Goal: Task Accomplishment & Management: Manage account settings

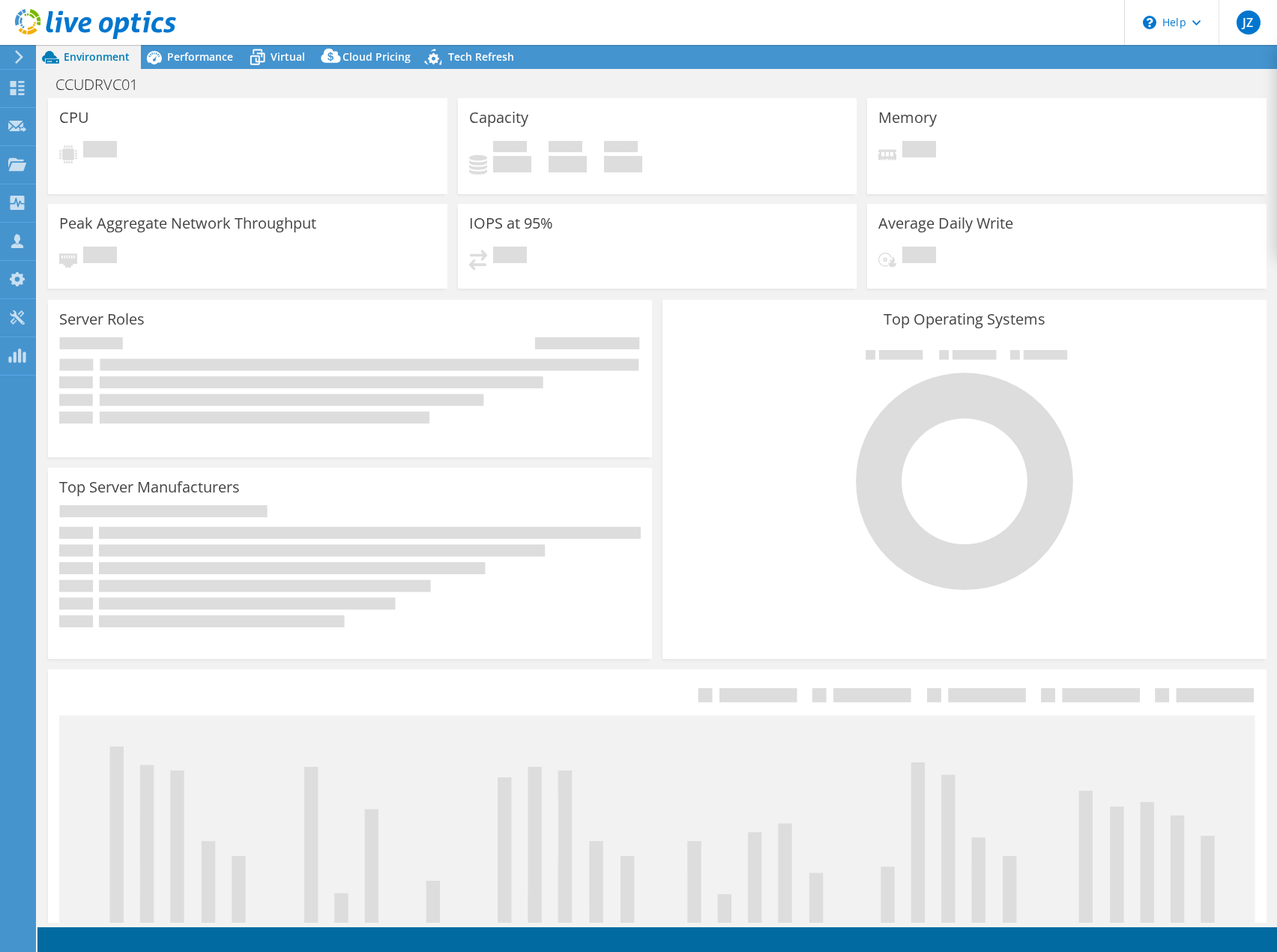
select select "SelectRegion"
select select "USD"
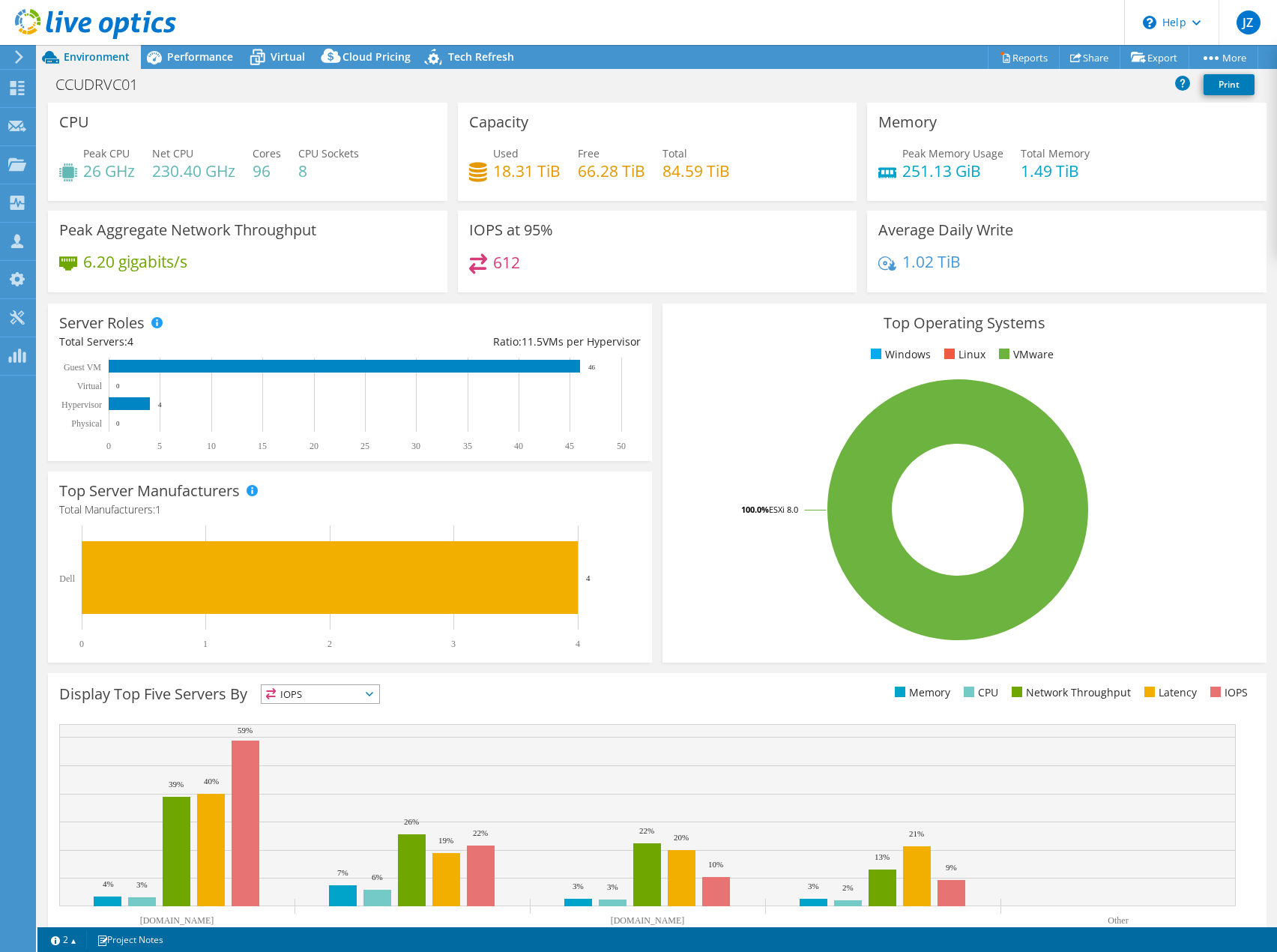
select select "USD"
click at [718, 584] on rect at bounding box center [958, 510] width 568 height 263
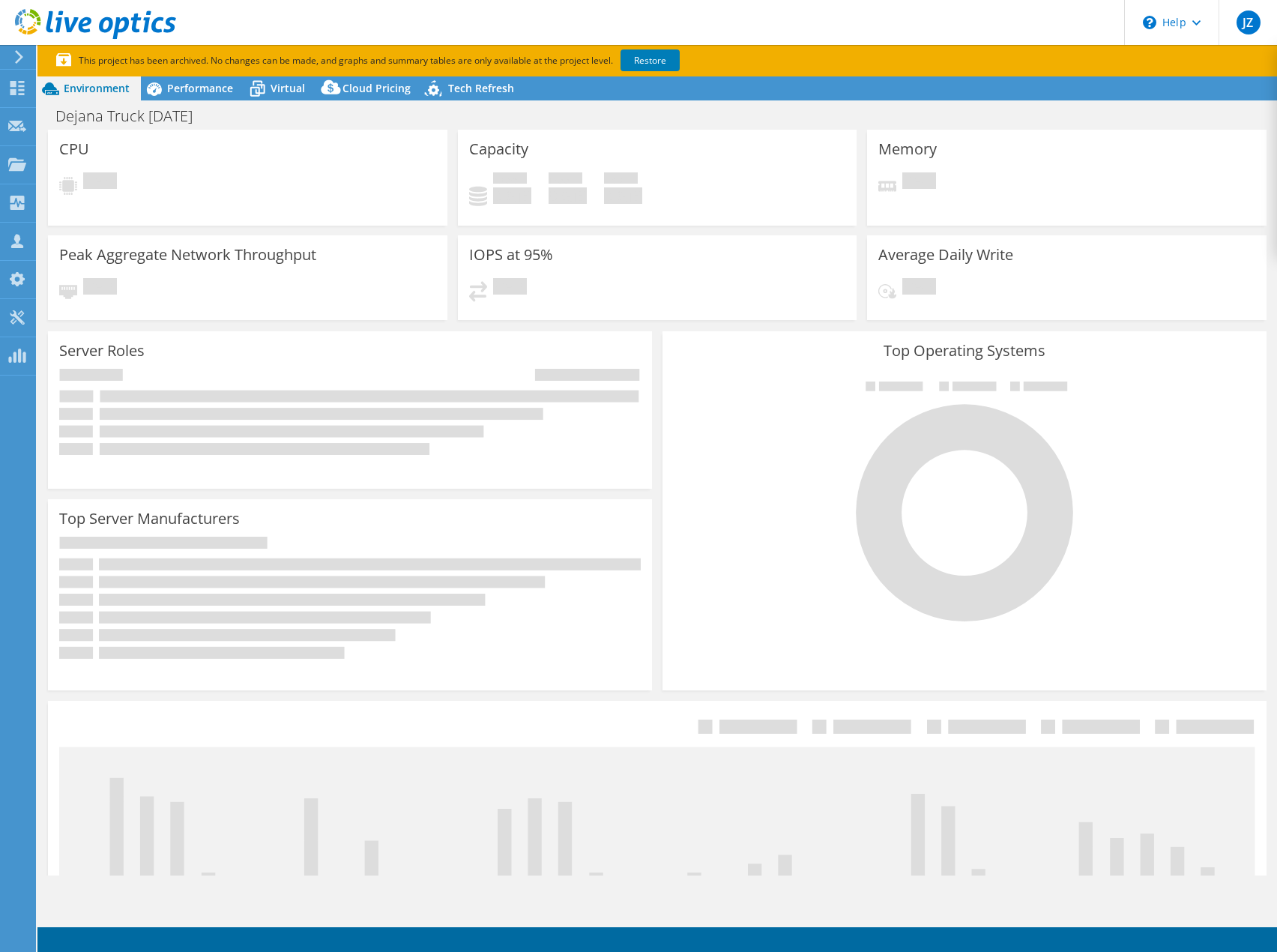
select select "USD"
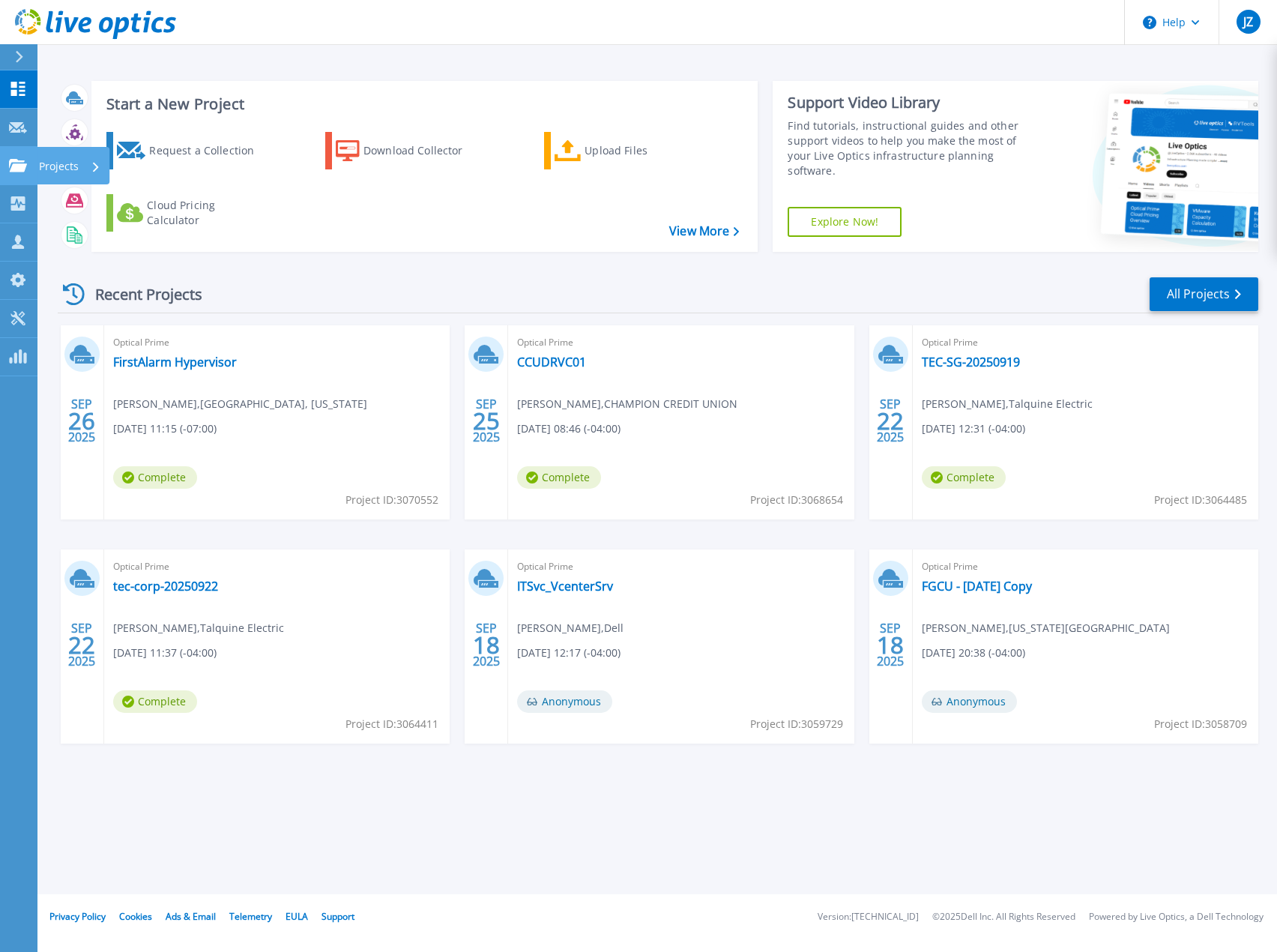
click at [32, 174] on link "Projects Projects" at bounding box center [19, 166] width 38 height 38
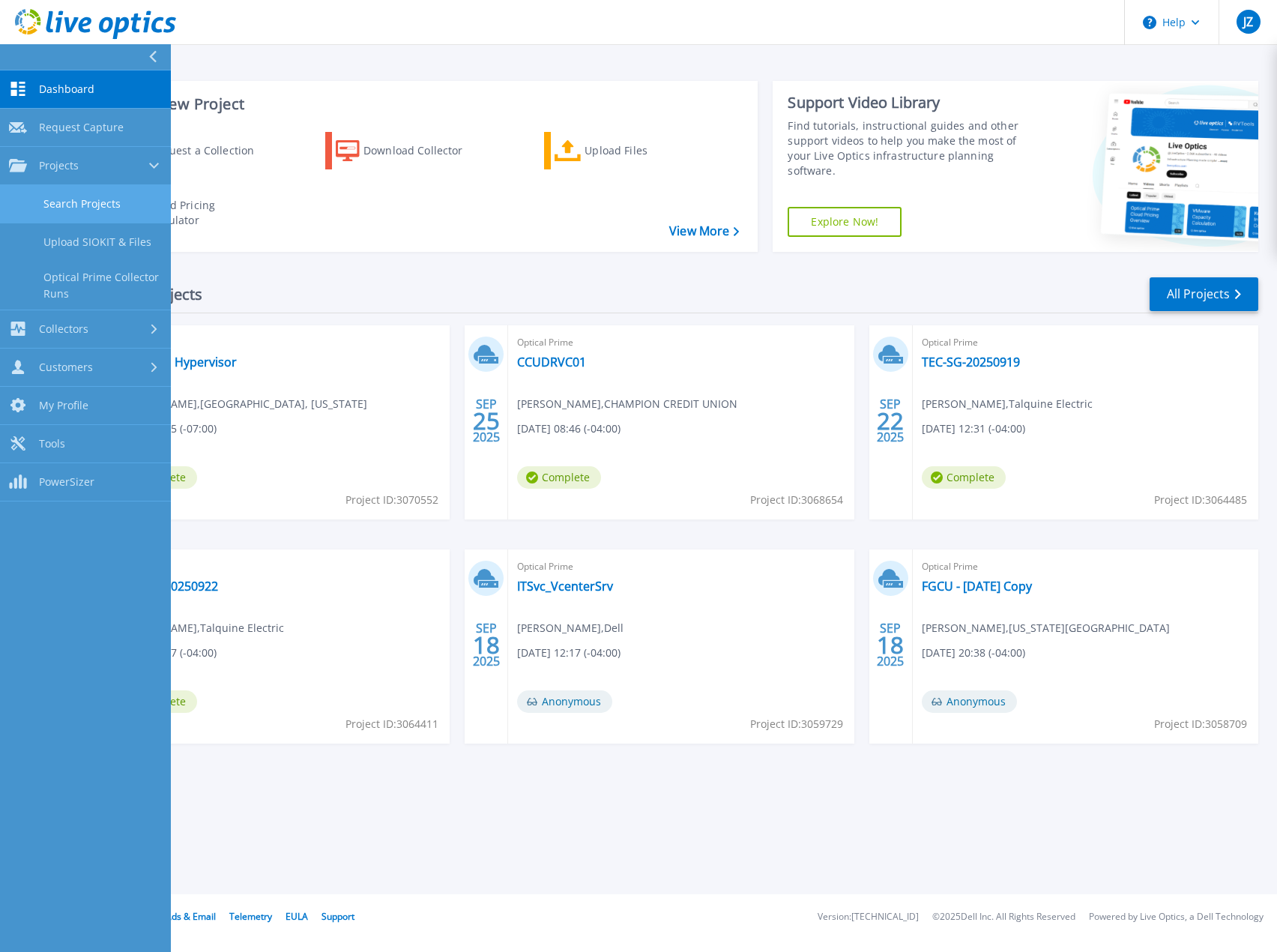
click at [62, 209] on link "Search Projects" at bounding box center [85, 204] width 171 height 38
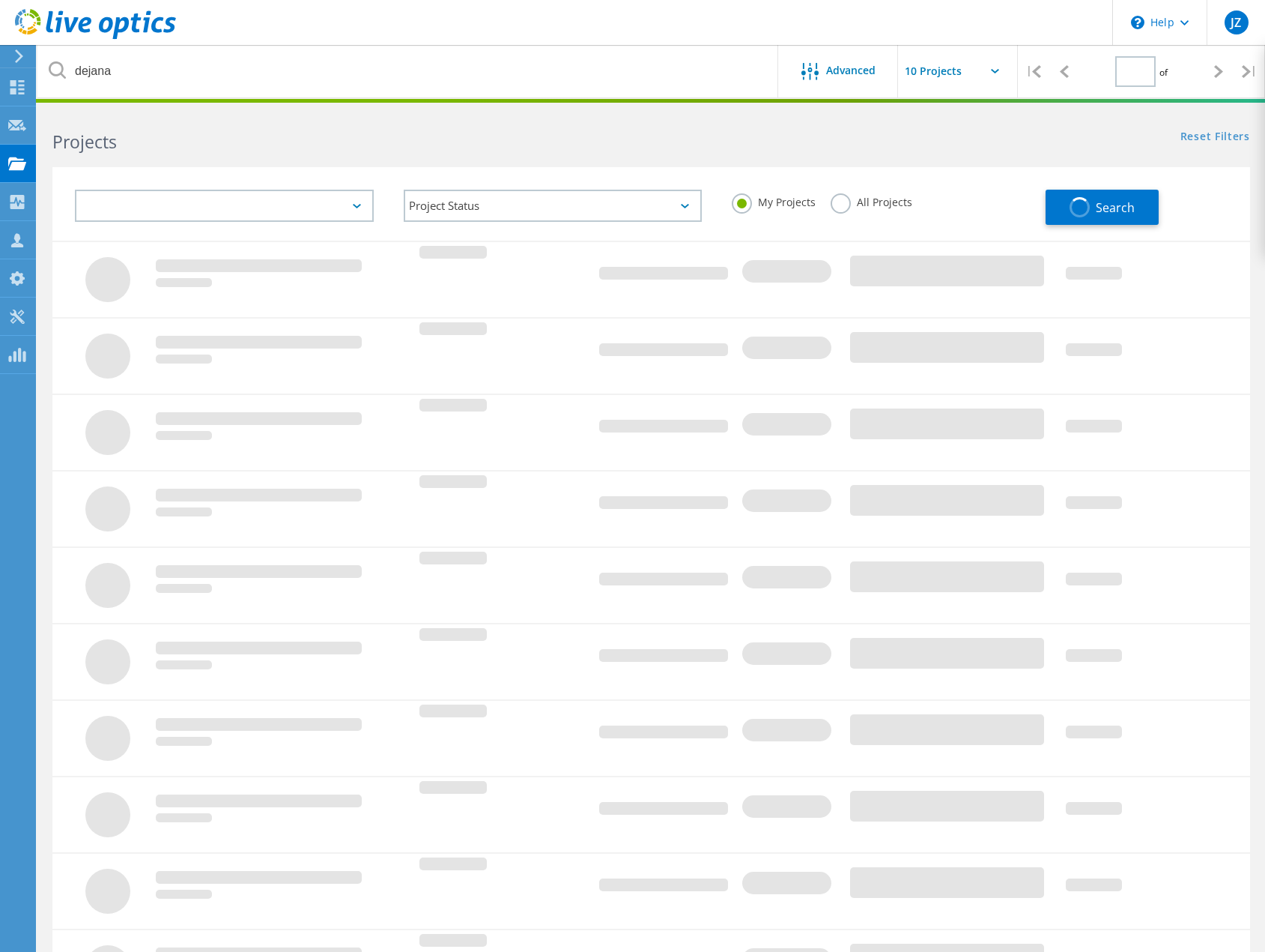
type input "1"
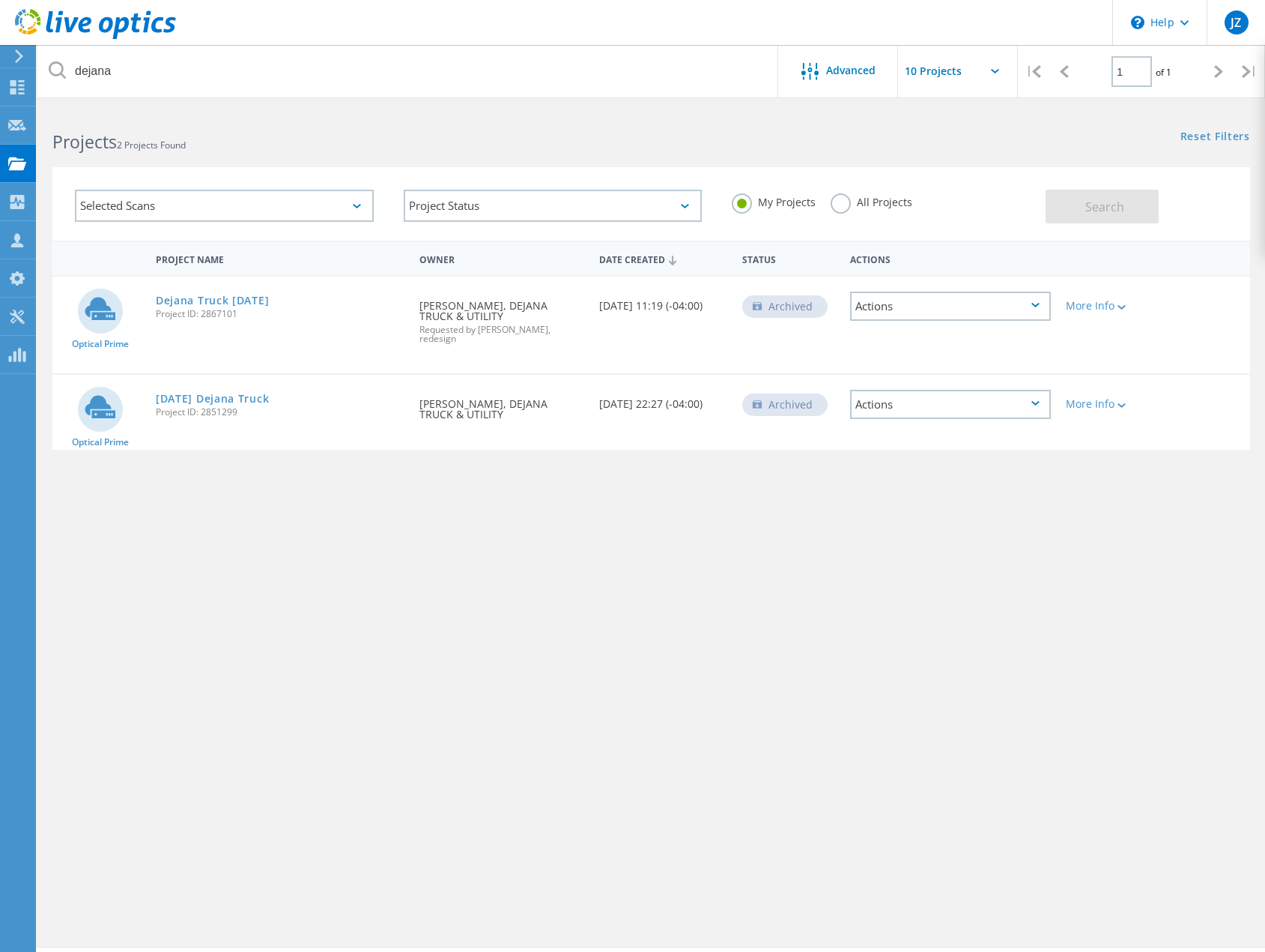
click at [836, 196] on label "All Projects" at bounding box center [872, 200] width 82 height 14
click at [0, 0] on input "All Projects" at bounding box center [0, 0] width 0 height 0
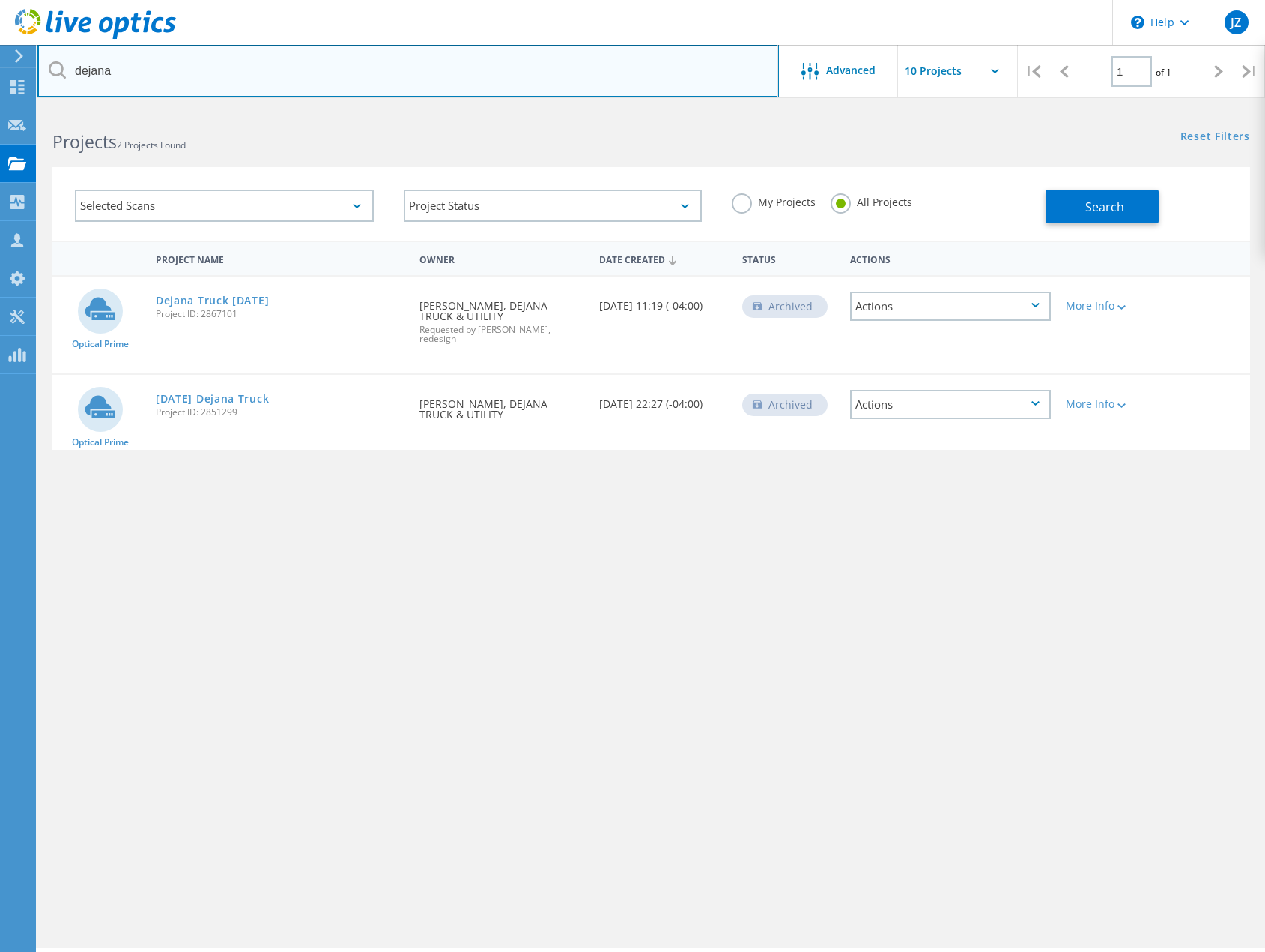
drag, startPoint x: 178, startPoint y: 69, endPoint x: 1, endPoint y: 61, distance: 177.2
click at [1, 109] on div "\n Help Explore Helpful Articles Contact Support JZ Partner Team Member Jordan …" at bounding box center [632, 550] width 1265 height 884
type input "d"
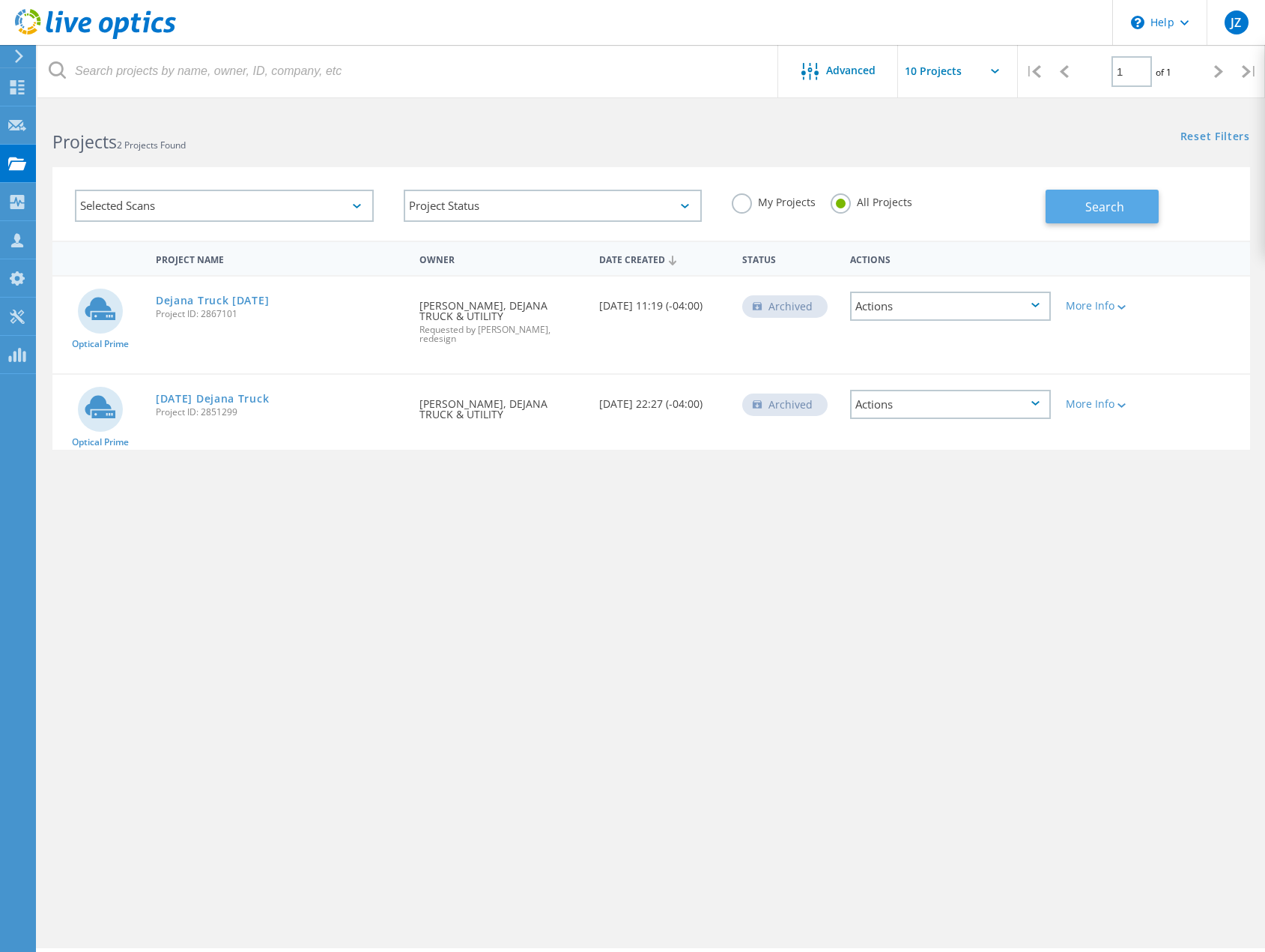
click at [1132, 212] on button "Search" at bounding box center [1102, 206] width 113 height 34
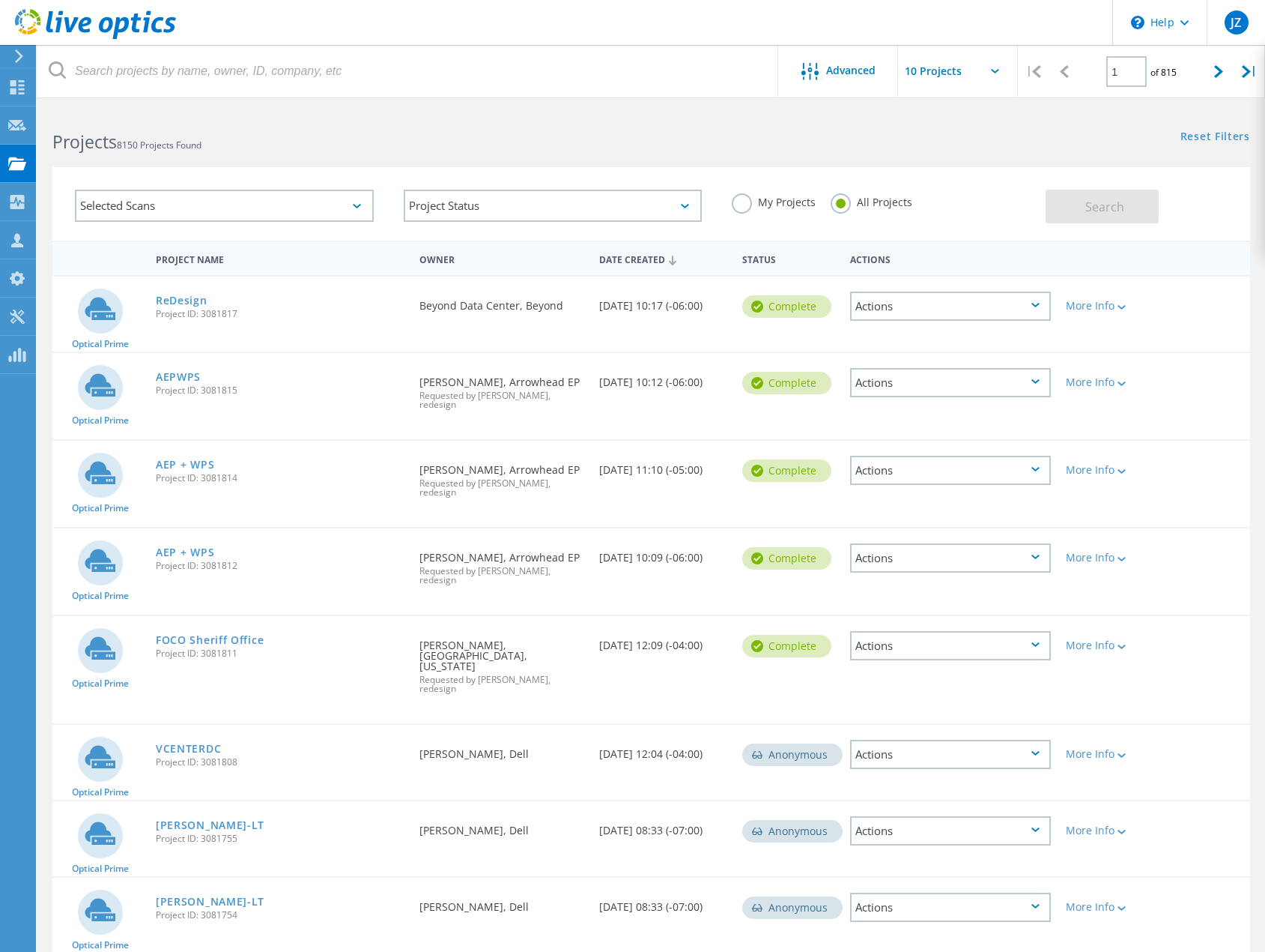
click at [451, 119] on div "Projects 8150 Projects Found" at bounding box center [344, 128] width 613 height 40
click at [625, 138] on h2 "Projects 8150 Projects Found" at bounding box center [344, 141] width 584 height 25
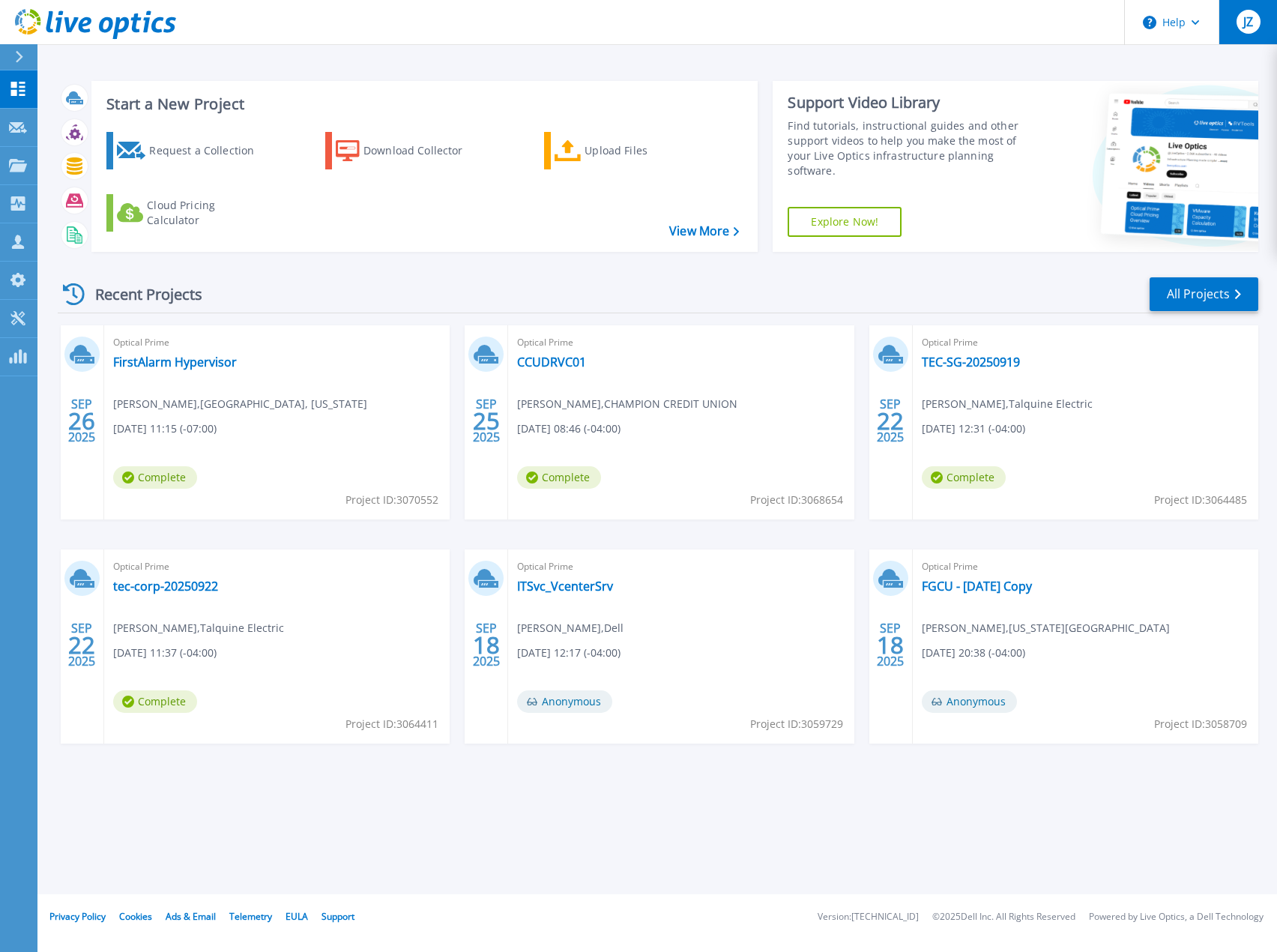
click at [1253, 30] on div "JZ" at bounding box center [1248, 21] width 24 height 24
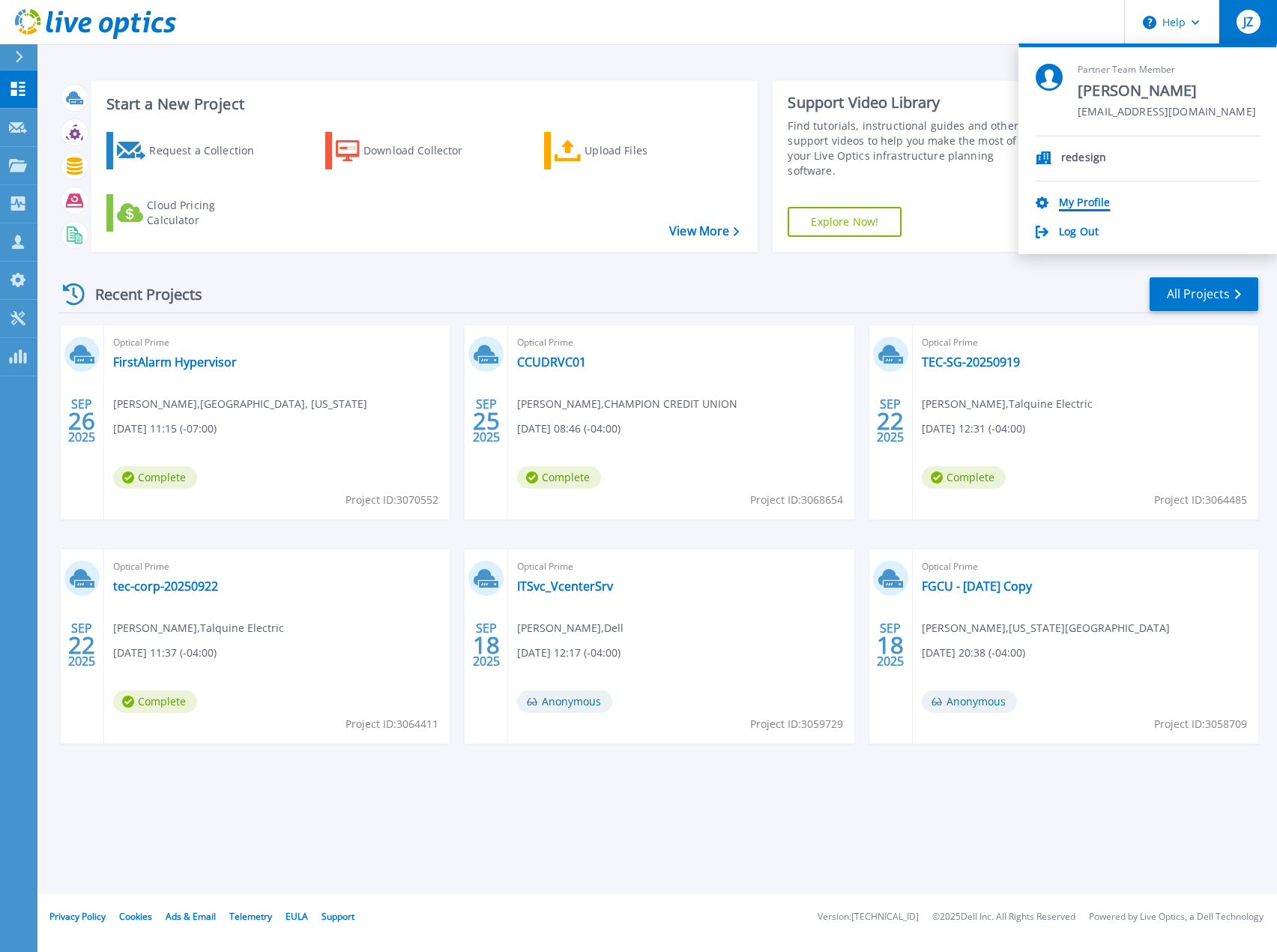
click at [1070, 206] on link "My Profile" at bounding box center [1085, 203] width 51 height 14
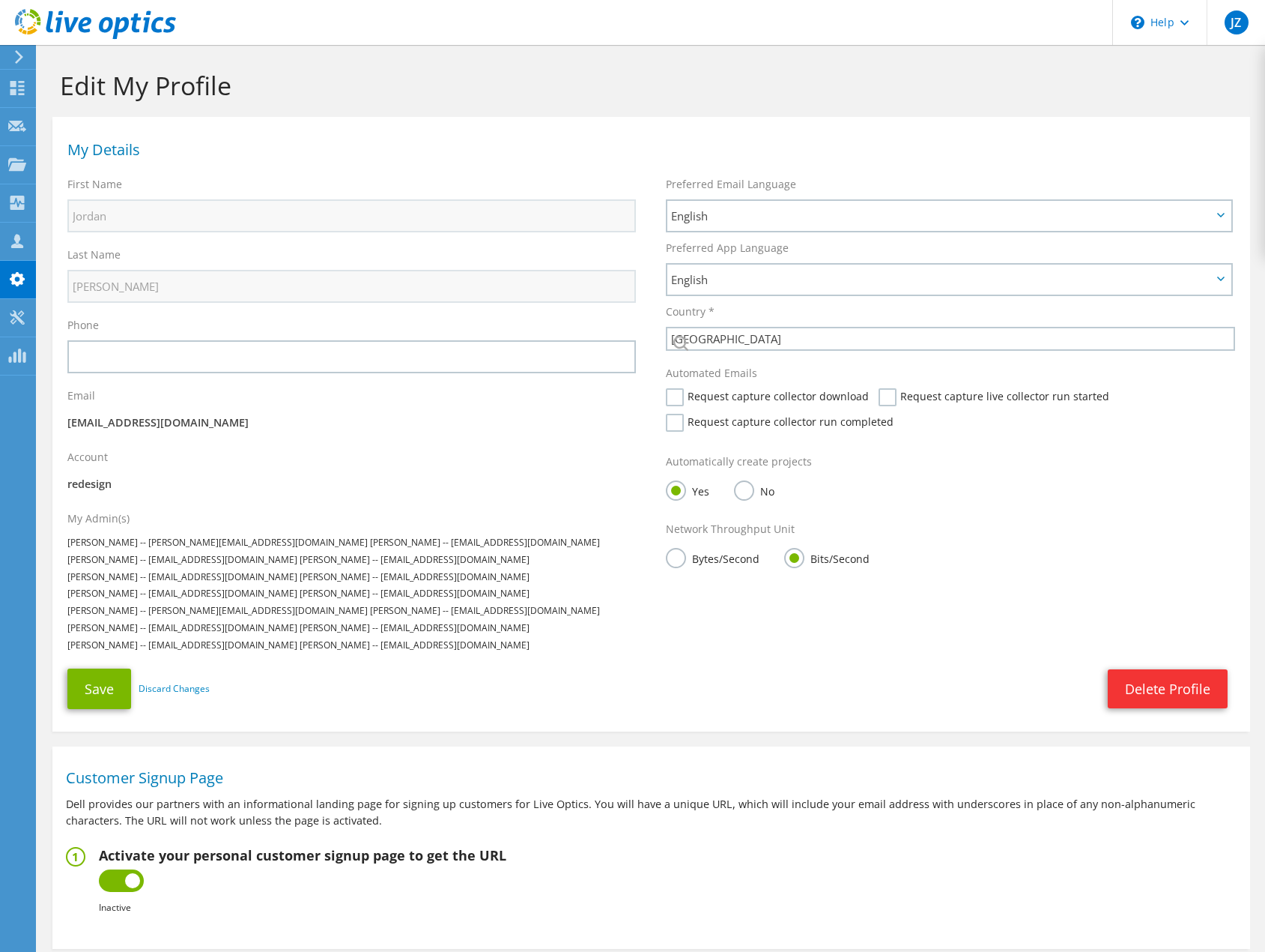
select select "224"
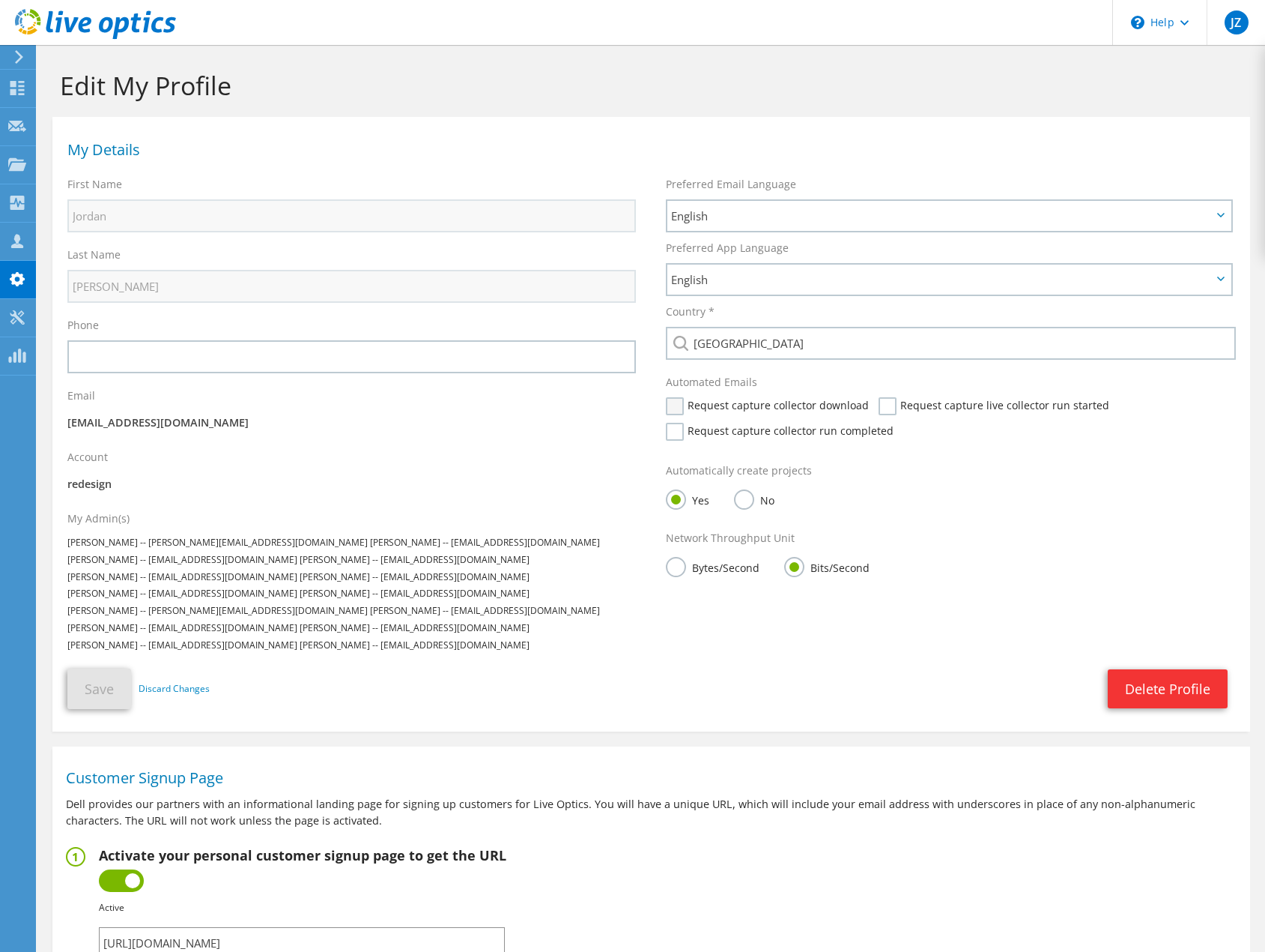
click at [681, 407] on label "Request capture collector download" at bounding box center [767, 406] width 203 height 18
click at [0, 0] on input "Request capture collector download" at bounding box center [0, 0] width 0 height 0
drag, startPoint x: 675, startPoint y: 435, endPoint x: 710, endPoint y: 427, distance: 35.9
click at [675, 435] on label "Request capture collector run completed" at bounding box center [779, 432] width 228 height 18
click at [0, 0] on input "Request capture collector run completed" at bounding box center [0, 0] width 0 height 0
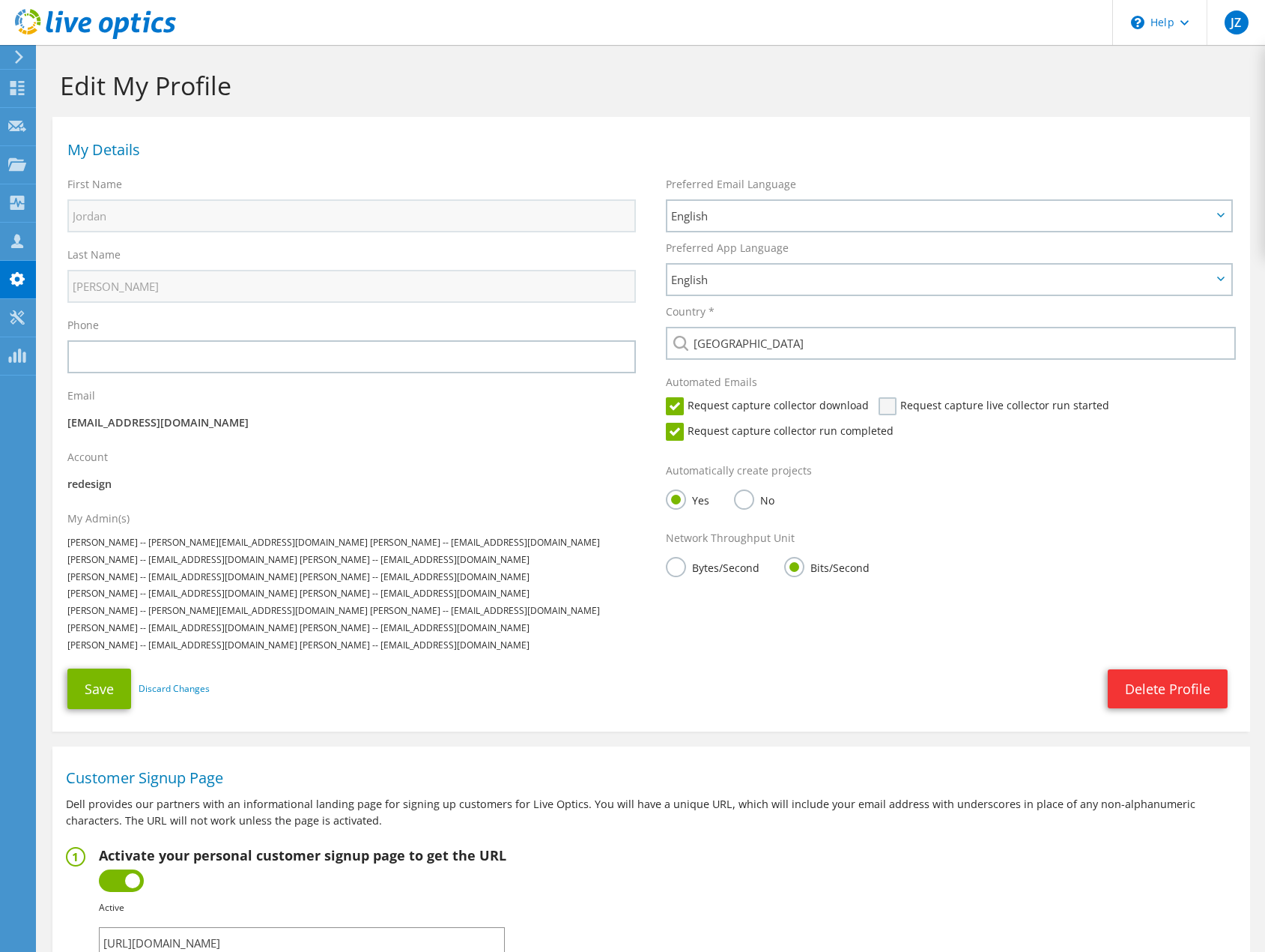
click at [888, 406] on label "Request capture live collector run started" at bounding box center [994, 406] width 231 height 18
click at [0, 0] on input "Request capture live collector run started" at bounding box center [0, 0] width 0 height 0
click at [669, 404] on label "Request capture collector download" at bounding box center [767, 406] width 203 height 18
click at [0, 0] on input "Request capture collector download" at bounding box center [0, 0] width 0 height 0
drag, startPoint x: 564, startPoint y: 419, endPoint x: 632, endPoint y: 416, distance: 68.1
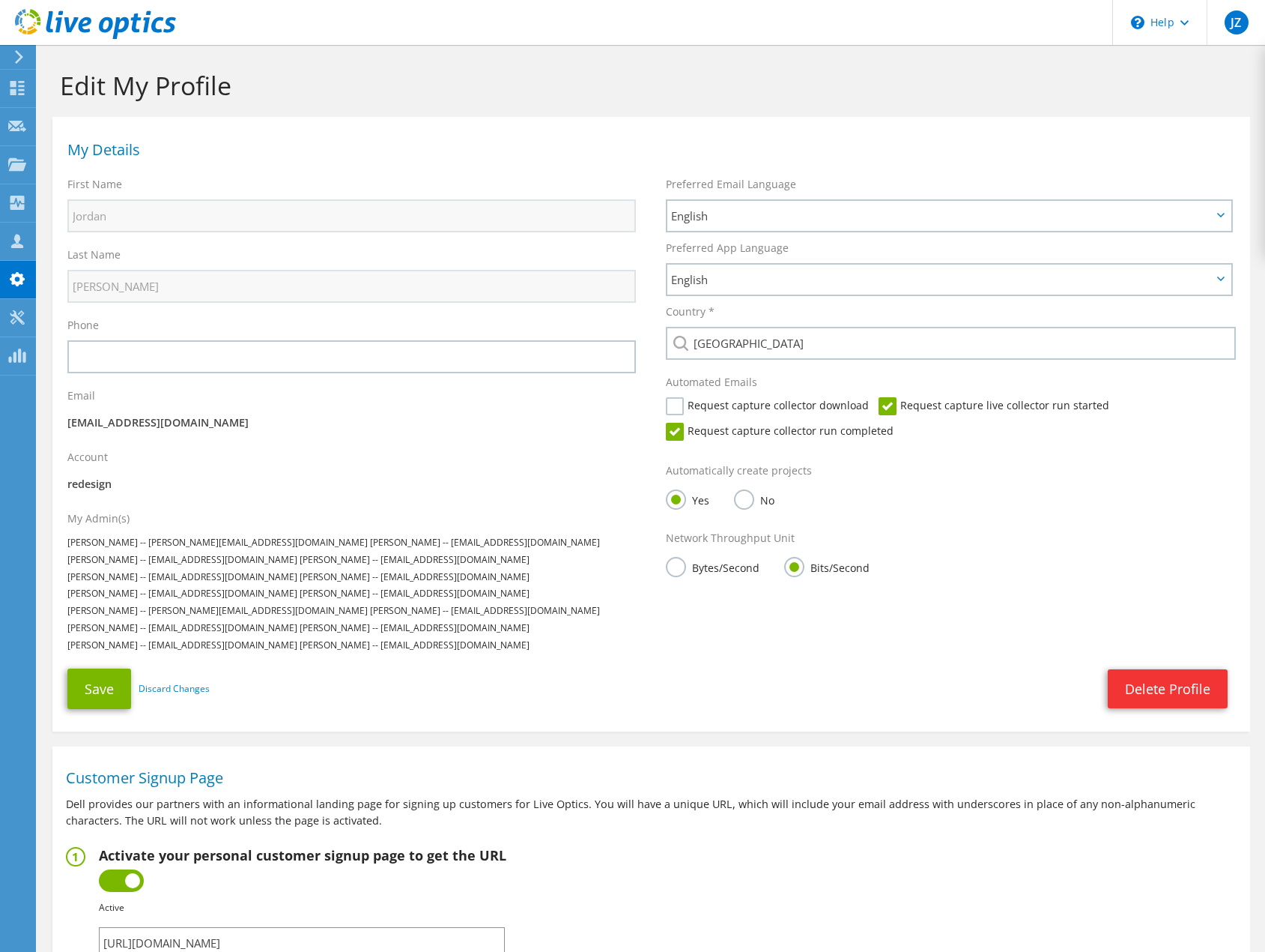
click at [564, 419] on p "[EMAIL_ADDRESS][DOMAIN_NAME]" at bounding box center [351, 423] width 568 height 16
click at [101, 691] on button "Save" at bounding box center [99, 688] width 64 height 40
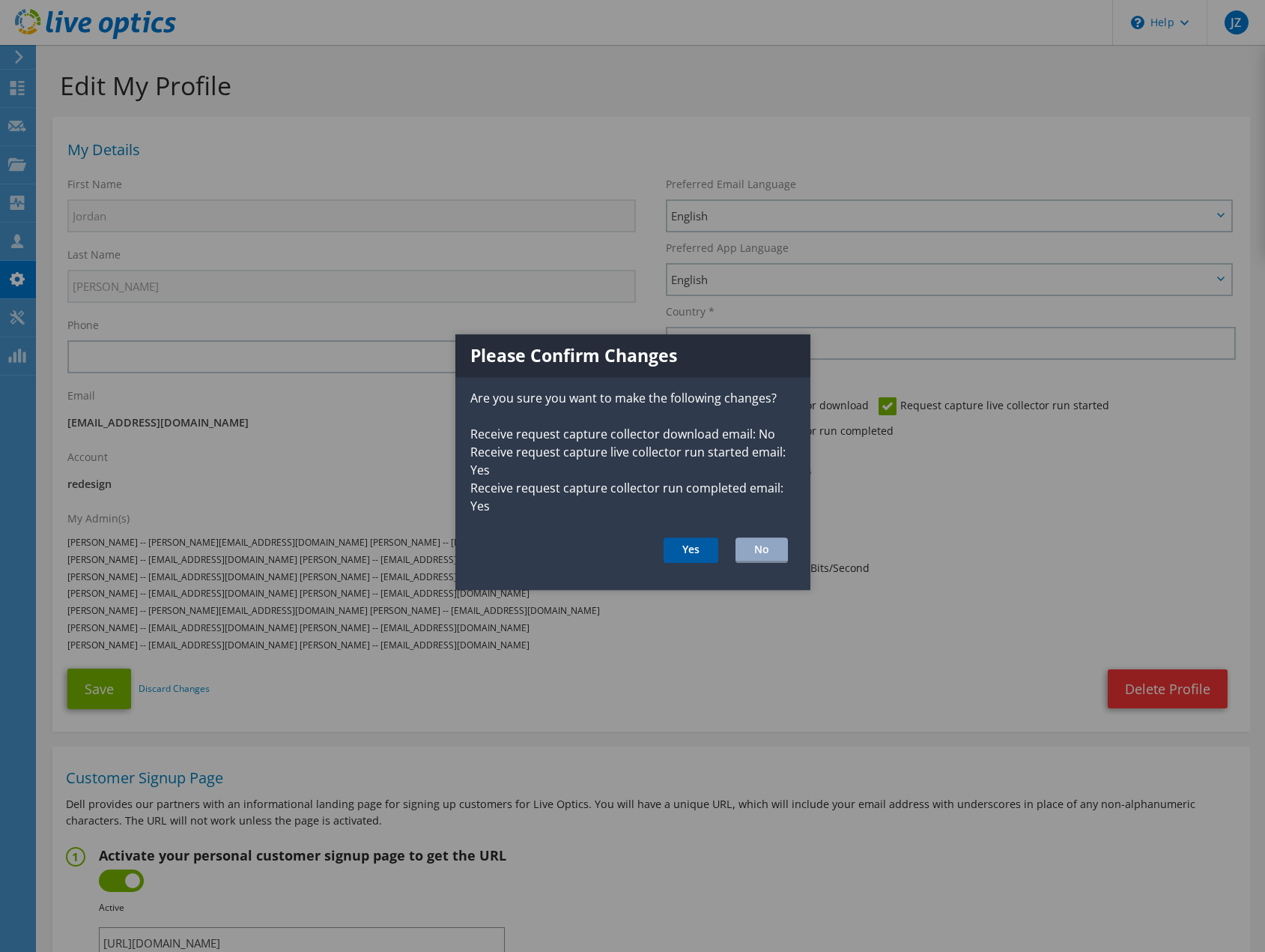
click at [698, 547] on button "Yes" at bounding box center [691, 550] width 55 height 25
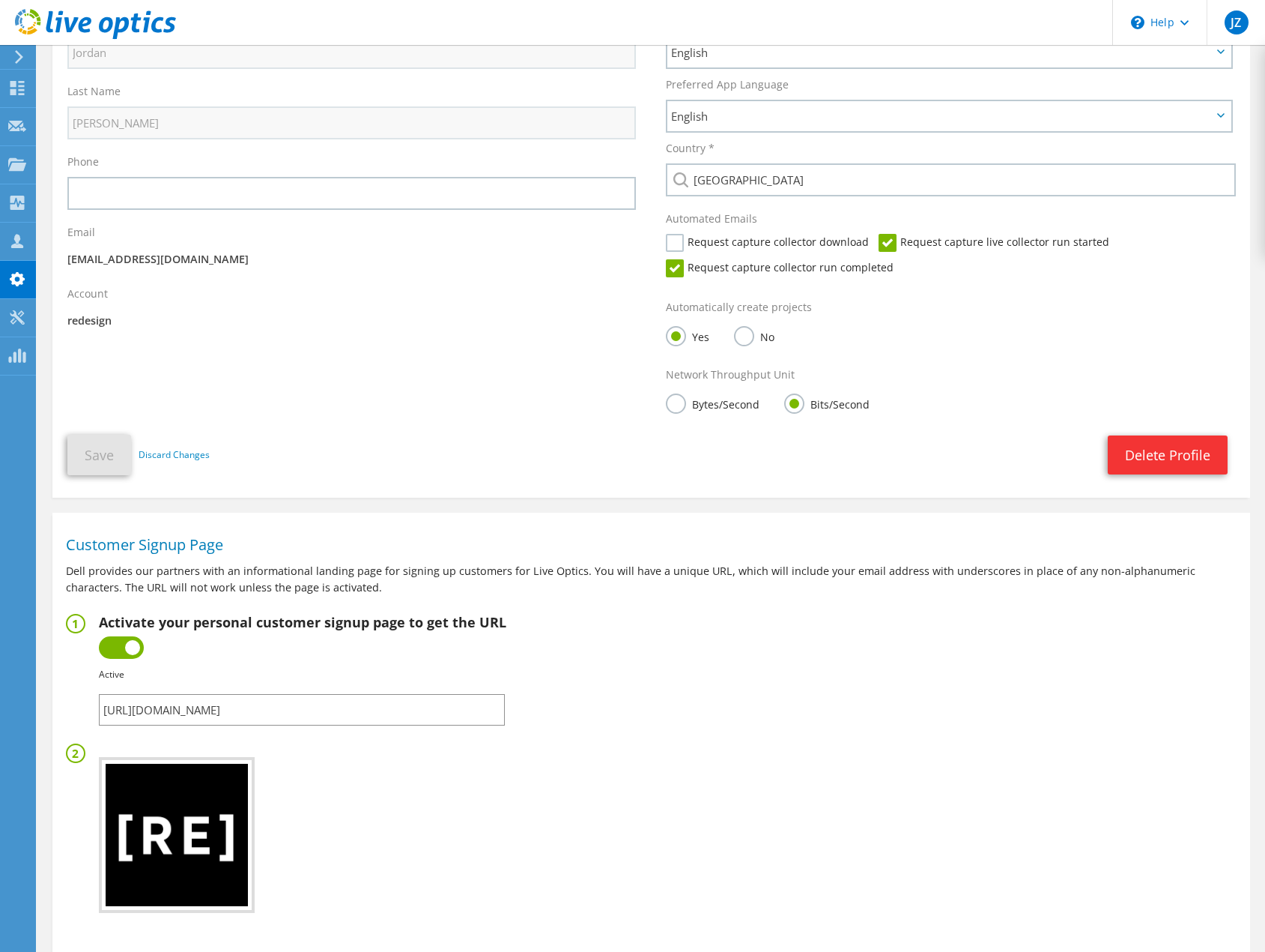
scroll to position [225, 0]
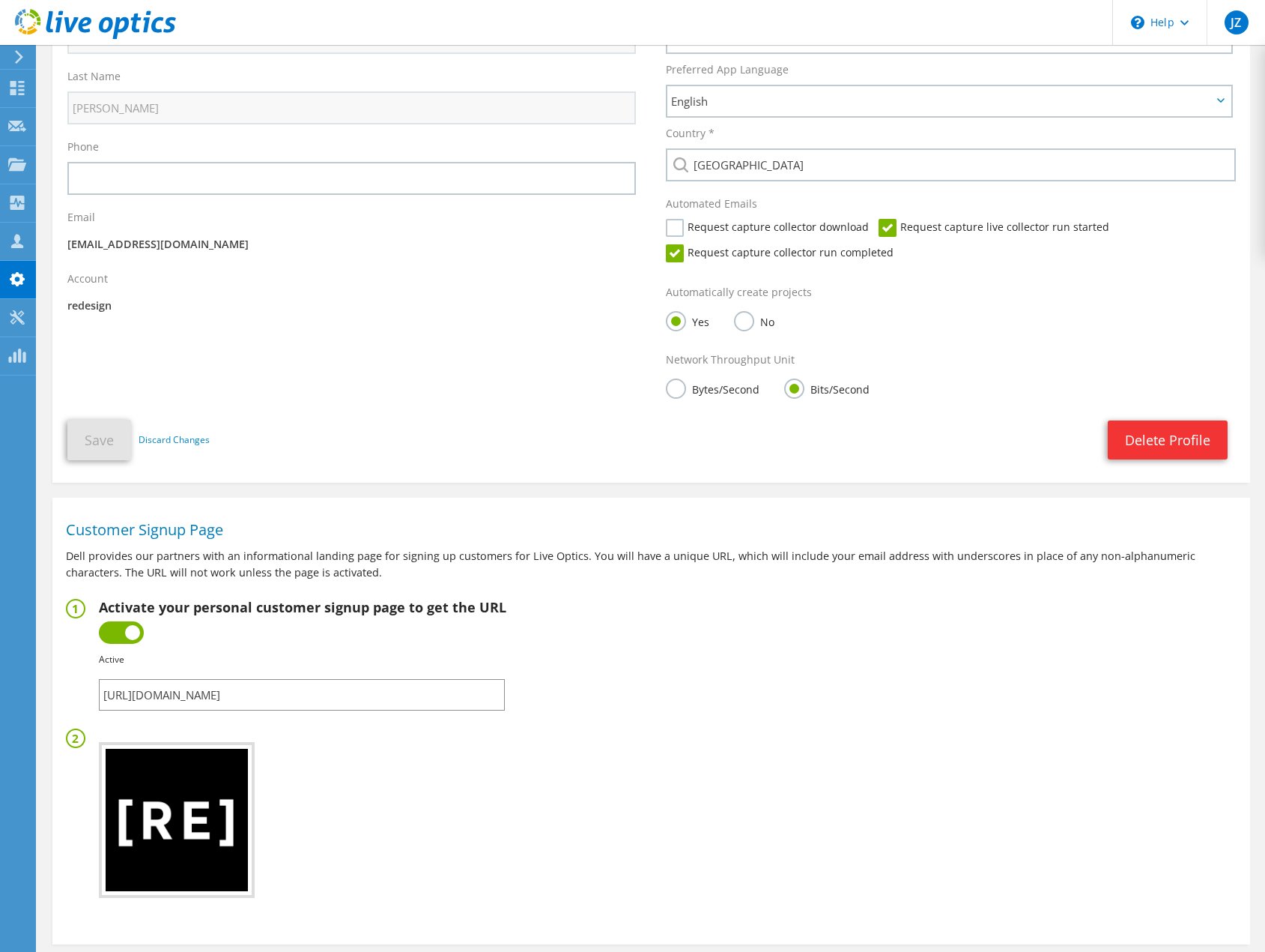
drag, startPoint x: 155, startPoint y: 328, endPoint x: 107, endPoint y: 348, distance: 52.0
click at [154, 328] on div "Update Successful! My Details First Name [GEOGRAPHIC_DATA] Last Name [PERSON_NA…" at bounding box center [651, 183] width 1198 height 568
drag, startPoint x: 149, startPoint y: 337, endPoint x: 175, endPoint y: 364, distance: 37.5
click at [172, 371] on div "Update Successful! My Details First Name [GEOGRAPHIC_DATA] Last Name [PERSON_NA…" at bounding box center [651, 183] width 1198 height 568
click at [216, 328] on div "Update Successful! My Details First Name [GEOGRAPHIC_DATA] Last Name [PERSON_NA…" at bounding box center [651, 183] width 1198 height 568
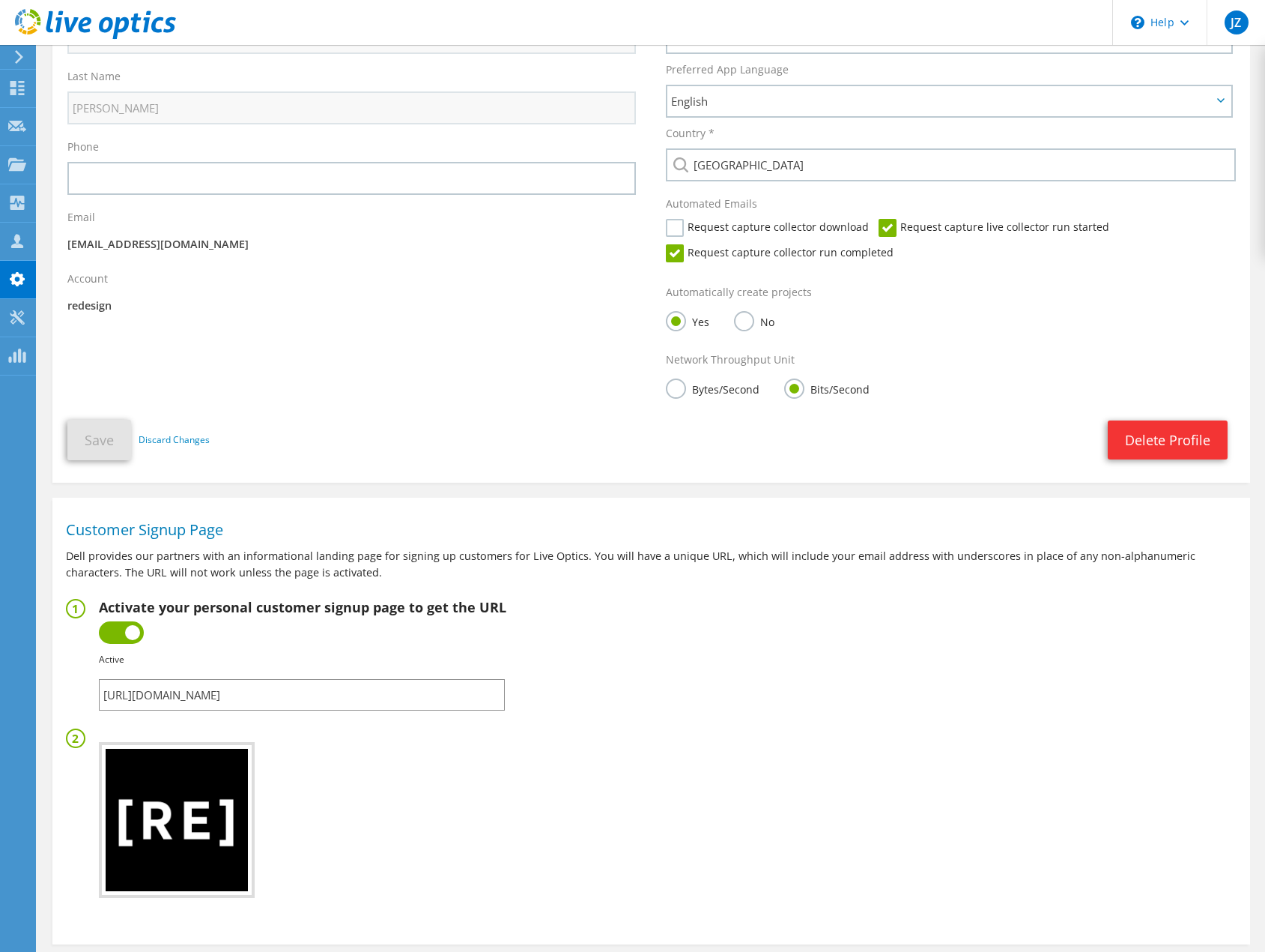
click at [340, 344] on div "Update Successful! My Details First Name Jordan Last Name Zubal Phone Email" at bounding box center [651, 183] width 1198 height 568
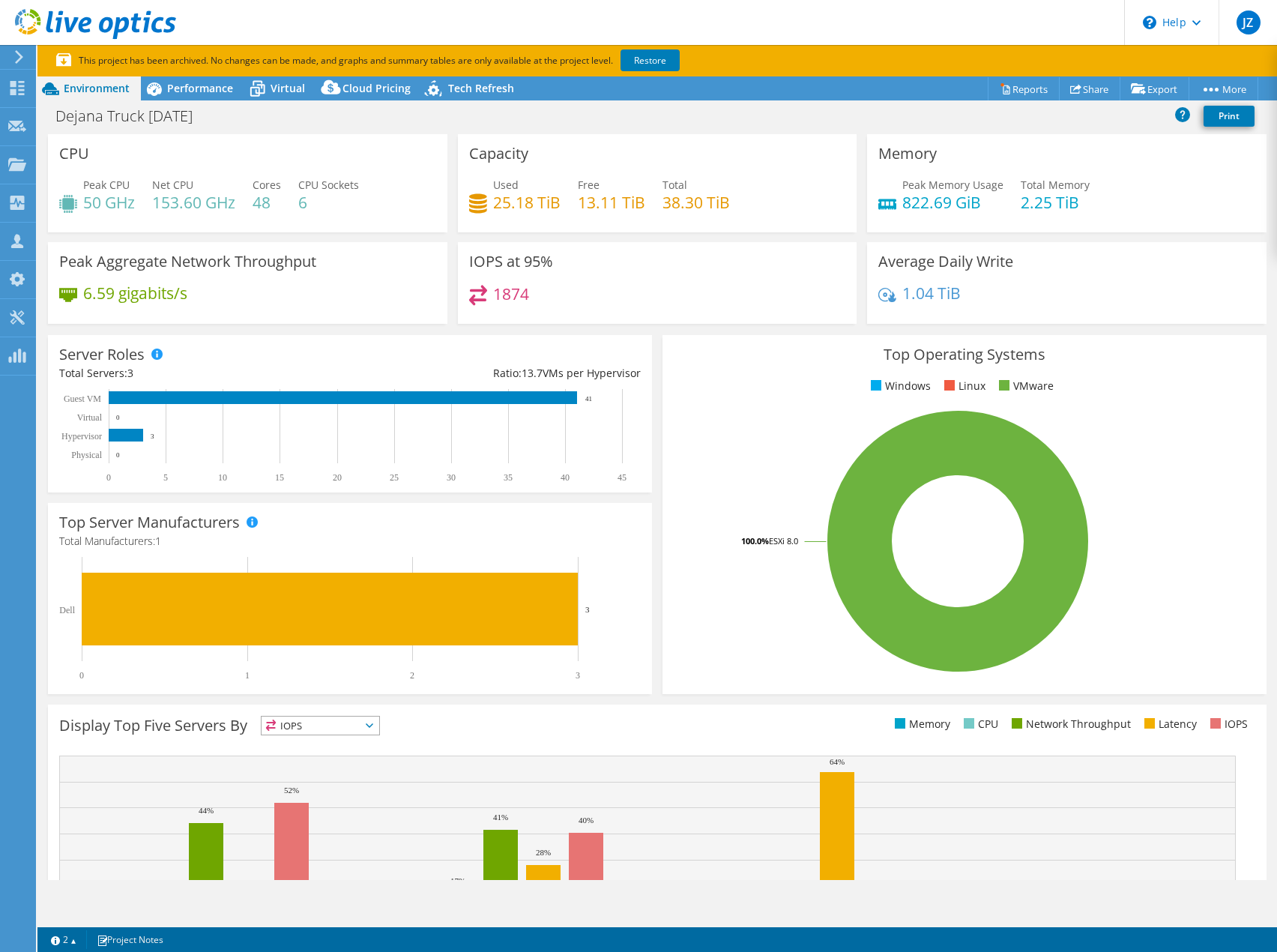
select select "USD"
